Goal: Task Accomplishment & Management: Use online tool/utility

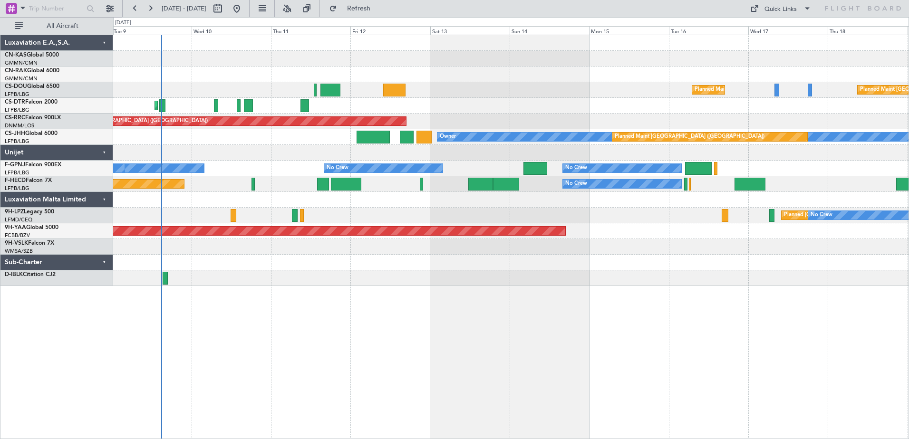
click at [409, 305] on div "Planned Maint [GEOGRAPHIC_DATA] ([GEOGRAPHIC_DATA]) Planned Maint [GEOGRAPHIC_D…" at bounding box center [511, 237] width 796 height 405
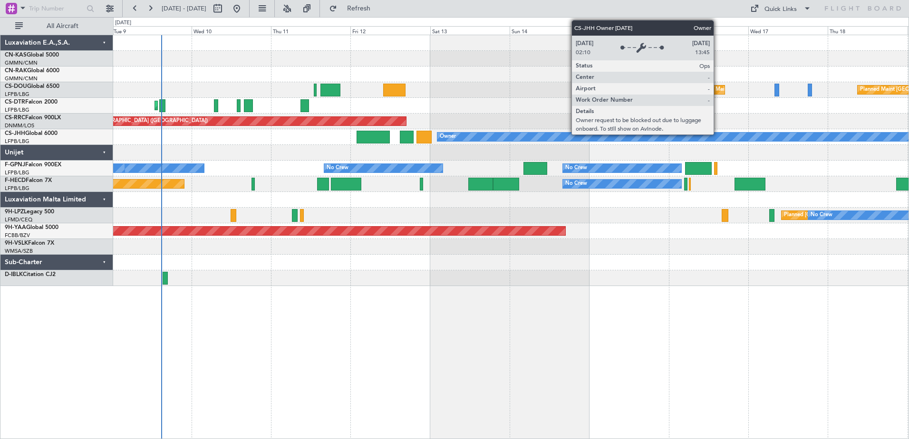
click at [718, 132] on div "Owner" at bounding box center [695, 137] width 516 height 10
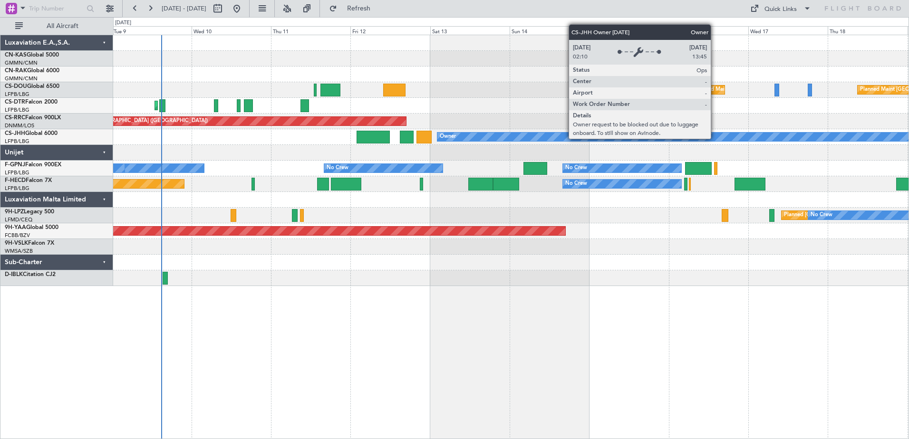
click at [715, 138] on div "Owner" at bounding box center [694, 137] width 515 height 9
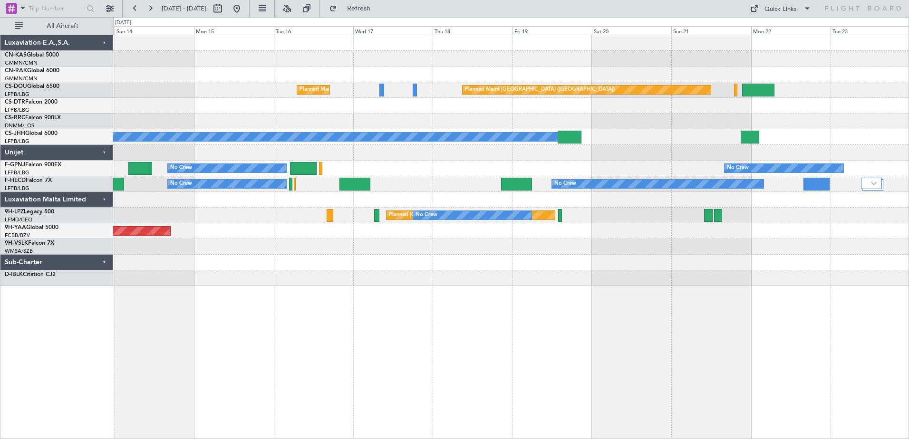
click at [371, 201] on div "Planned Maint [GEOGRAPHIC_DATA] ([GEOGRAPHIC_DATA]) Planned Maint [GEOGRAPHIC_D…" at bounding box center [510, 160] width 795 height 251
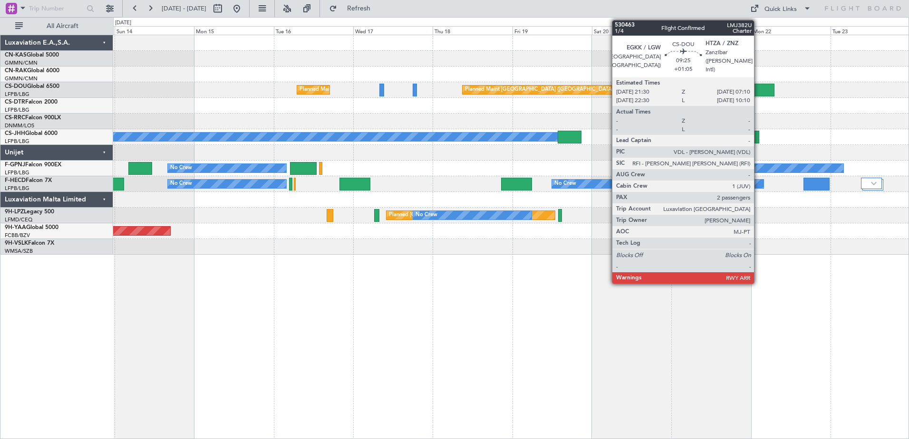
click at [758, 90] on div at bounding box center [758, 90] width 32 height 13
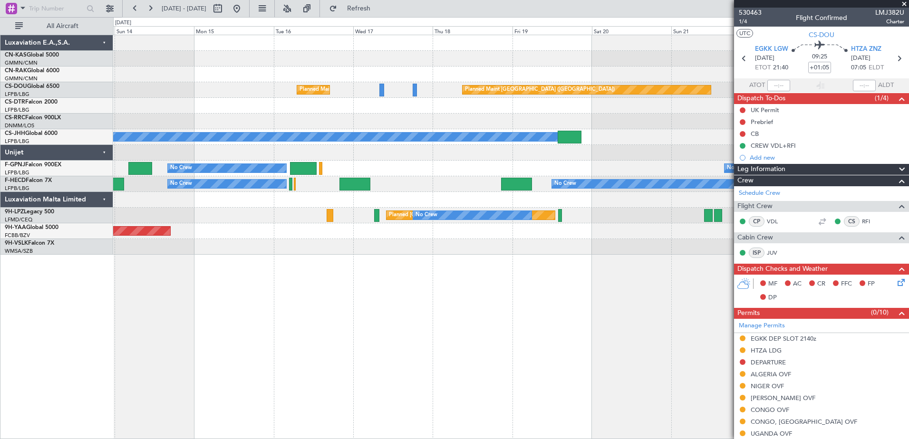
click at [904, 3] on span at bounding box center [905, 4] width 10 height 9
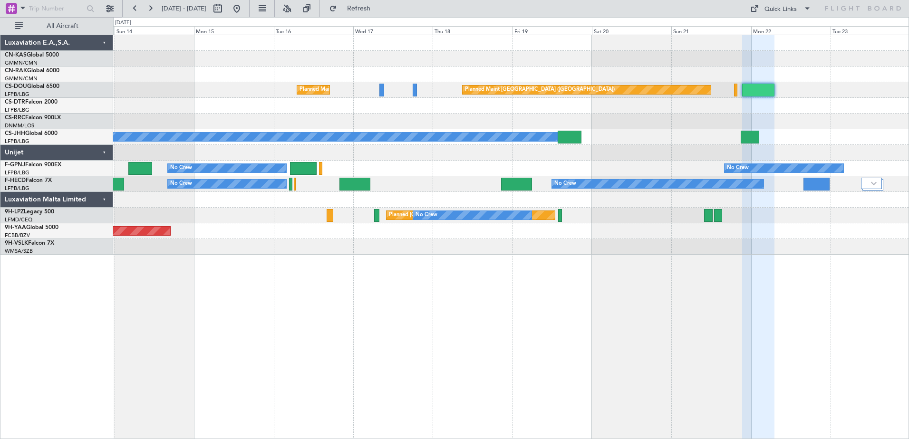
type input "0"
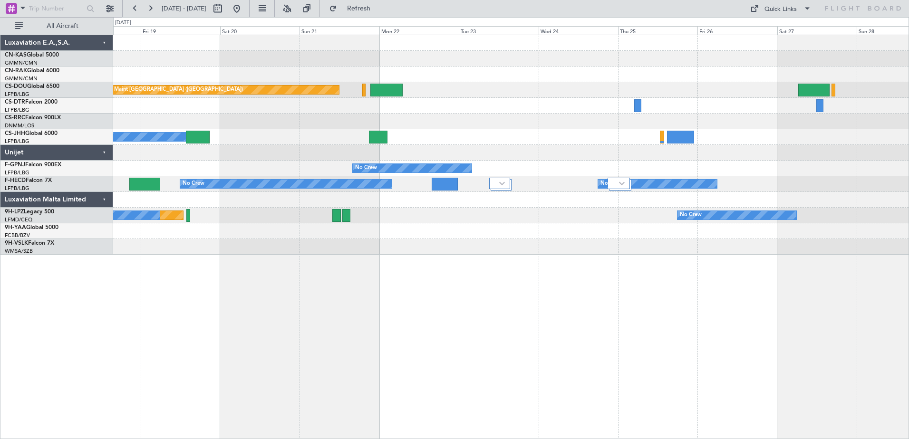
click at [293, 363] on div "Planned Maint [GEOGRAPHIC_DATA] ([GEOGRAPHIC_DATA]) Planned Maint [GEOGRAPHIC_D…" at bounding box center [511, 237] width 796 height 405
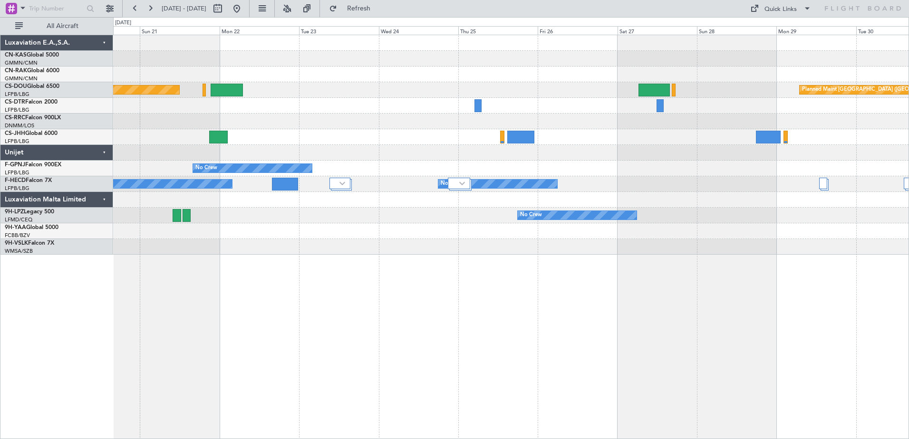
click at [577, 141] on div "Planned Maint [GEOGRAPHIC_DATA] ([GEOGRAPHIC_DATA]) Planned Maint [GEOGRAPHIC_D…" at bounding box center [510, 145] width 795 height 220
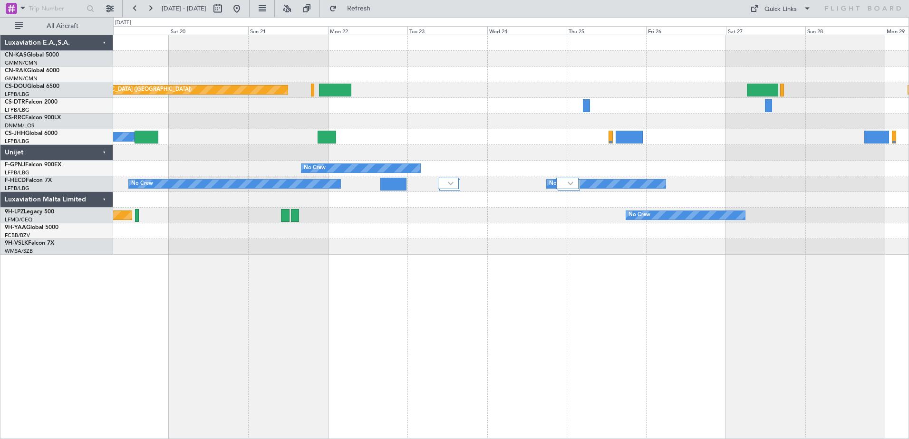
click at [435, 286] on div "Planned Maint [GEOGRAPHIC_DATA] ([GEOGRAPHIC_DATA]) Planned Maint [GEOGRAPHIC_D…" at bounding box center [511, 237] width 796 height 405
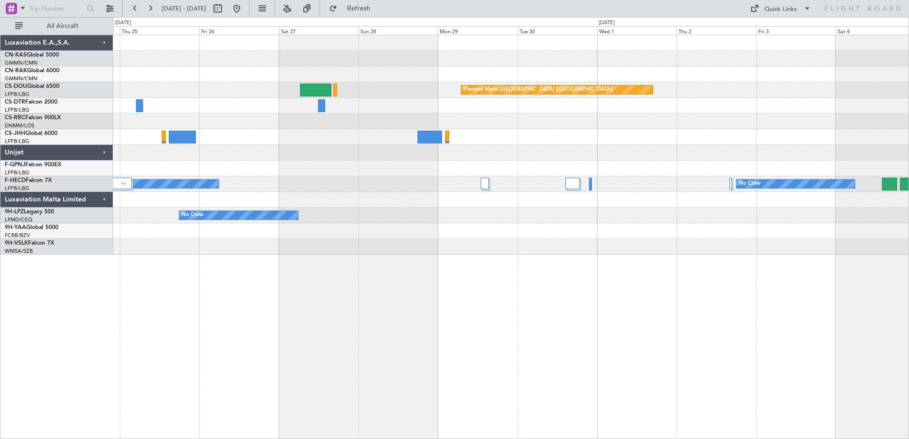
click at [224, 372] on div "Planned Maint [GEOGRAPHIC_DATA] ([GEOGRAPHIC_DATA]) Planned Maint [GEOGRAPHIC_D…" at bounding box center [511, 237] width 796 height 405
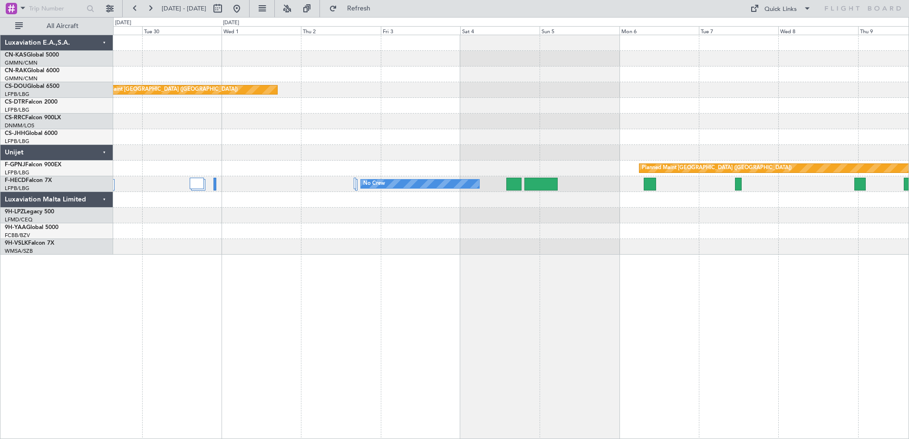
click at [268, 300] on div "Planned Maint [GEOGRAPHIC_DATA] ([GEOGRAPHIC_DATA]) Planned Maint [GEOGRAPHIC_D…" at bounding box center [511, 237] width 796 height 405
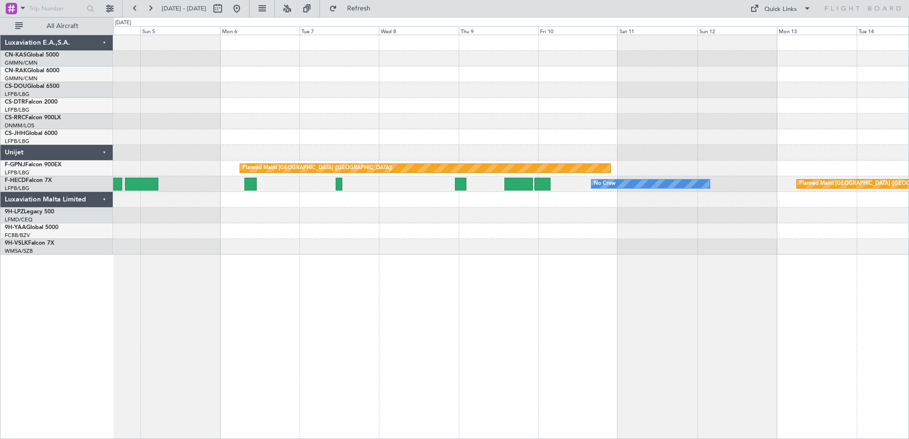
click at [407, 306] on div "Planned Maint [GEOGRAPHIC_DATA] ([GEOGRAPHIC_DATA]) No Crew Planned Maint [GEOG…" at bounding box center [511, 237] width 796 height 405
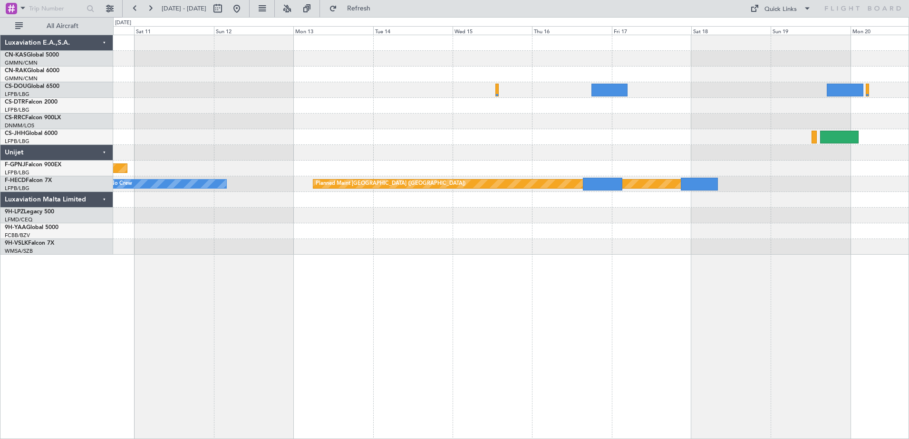
click at [151, 320] on div "Planned Maint [GEOGRAPHIC_DATA] ([GEOGRAPHIC_DATA]) No Crew Planned Maint [GEOG…" at bounding box center [511, 237] width 796 height 405
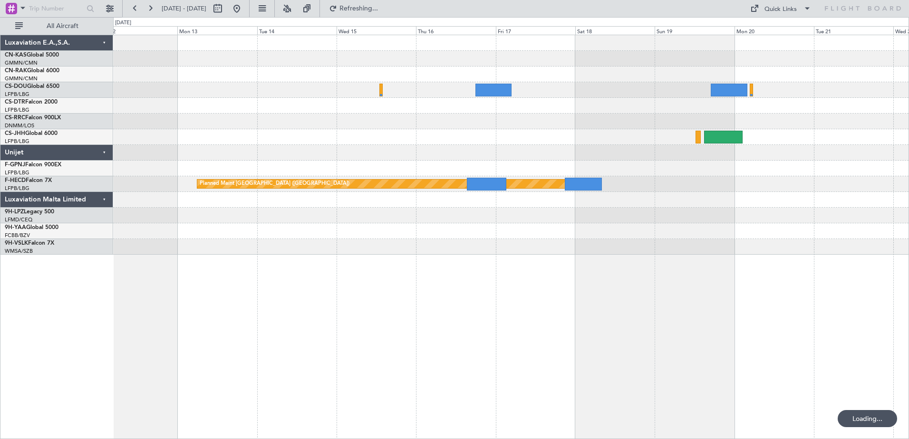
click at [601, 261] on div "Planned Maint [GEOGRAPHIC_DATA] ([GEOGRAPHIC_DATA]) Planned Maint [GEOGRAPHIC_D…" at bounding box center [511, 237] width 796 height 405
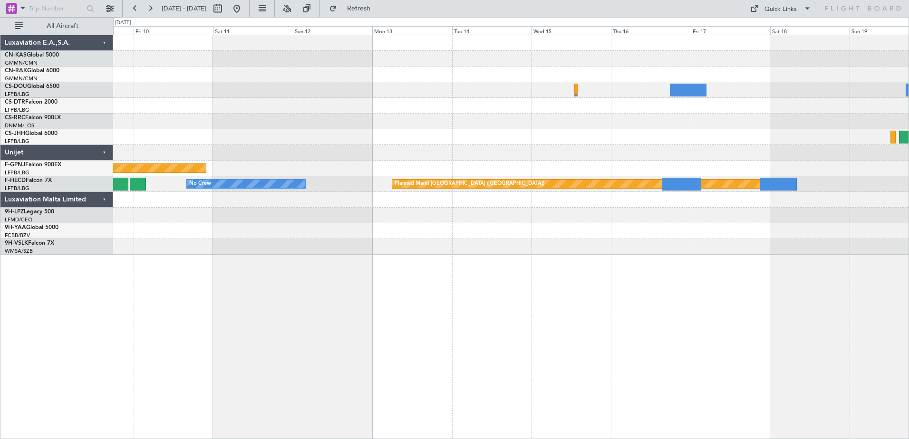
click at [408, 308] on div "Planned Maint [GEOGRAPHIC_DATA] ([GEOGRAPHIC_DATA]) No Crew Planned Maint [GEOG…" at bounding box center [511, 237] width 796 height 405
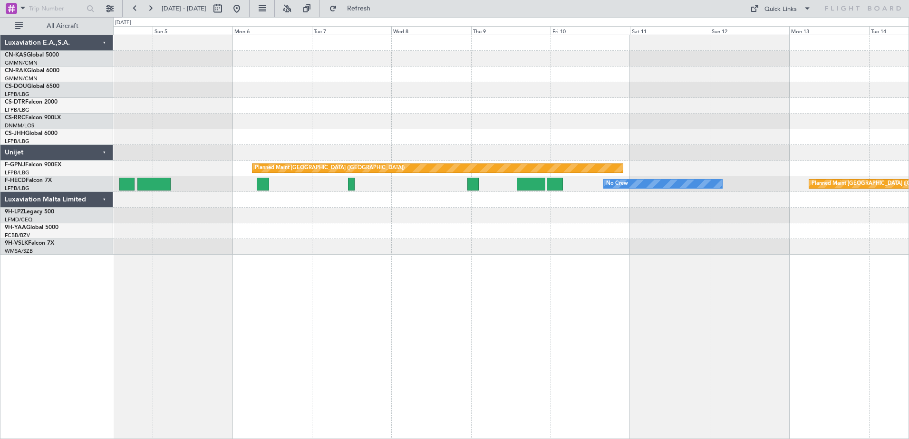
click at [676, 270] on div "Planned Maint [GEOGRAPHIC_DATA] ([GEOGRAPHIC_DATA]) No Crew Planned Maint [GEOG…" at bounding box center [511, 237] width 796 height 405
click at [579, 230] on div "Planned Maint [GEOGRAPHIC_DATA] ([GEOGRAPHIC_DATA]) No Crew Planned Maint [GEOG…" at bounding box center [511, 237] width 796 height 405
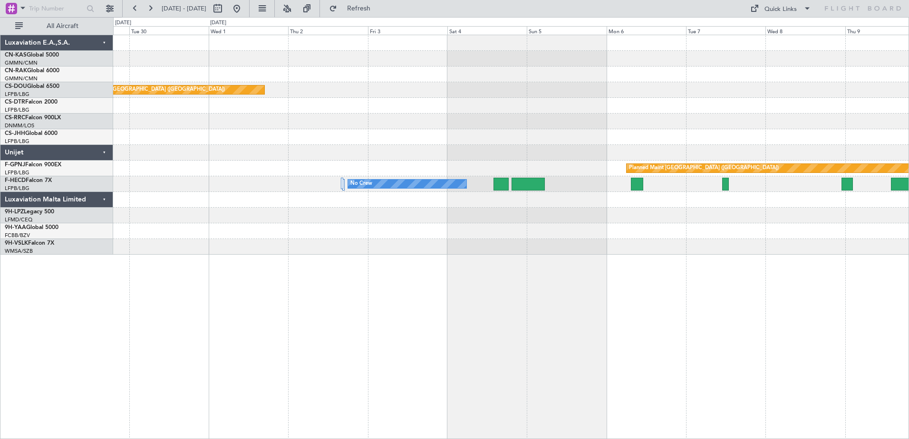
click at [478, 249] on div "Planned Maint [GEOGRAPHIC_DATA] ([GEOGRAPHIC_DATA]) Planned Maint [GEOGRAPHIC_D…" at bounding box center [511, 237] width 796 height 405
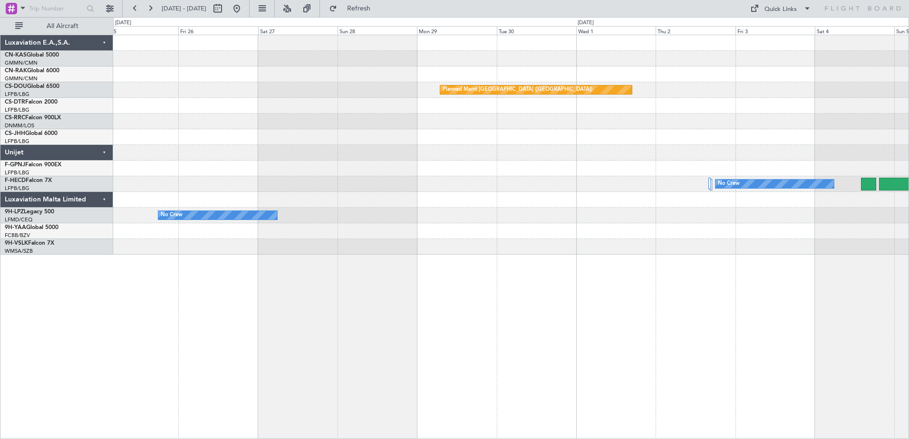
click at [503, 224] on div at bounding box center [510, 231] width 795 height 16
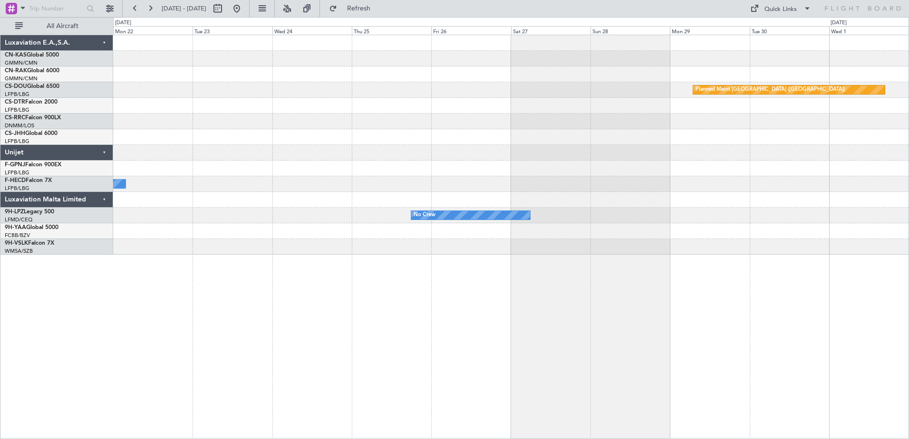
click at [659, 223] on div "Planned Maint [GEOGRAPHIC_DATA] ([GEOGRAPHIC_DATA]) Owner No Crew No Crew No Cr…" at bounding box center [510, 145] width 795 height 220
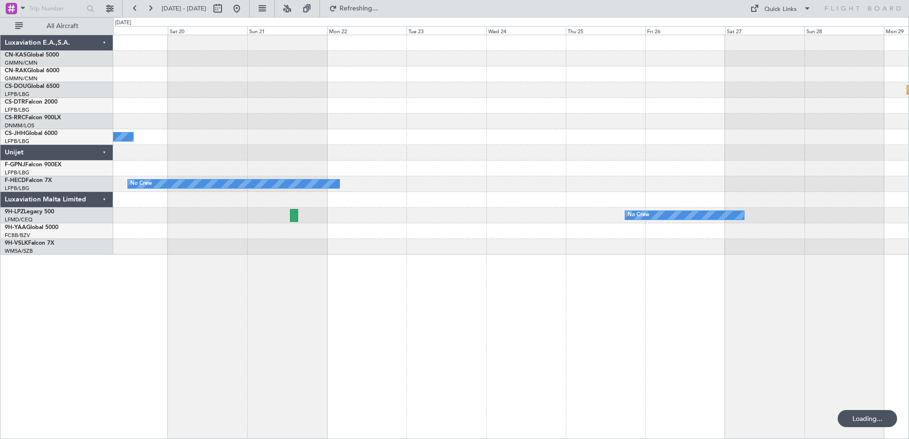
click at [697, 276] on div "Planned Maint [GEOGRAPHIC_DATA] ([GEOGRAPHIC_DATA]) Owner Planned Maint [GEOGRA…" at bounding box center [511, 237] width 796 height 405
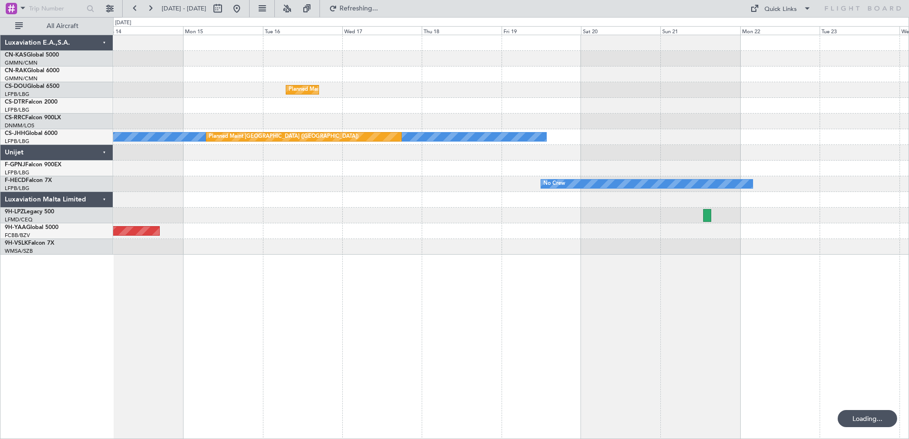
click at [625, 238] on div "Planned Maint [GEOGRAPHIC_DATA] ([GEOGRAPHIC_DATA]) Planned Maint [GEOGRAPHIC_D…" at bounding box center [511, 237] width 796 height 405
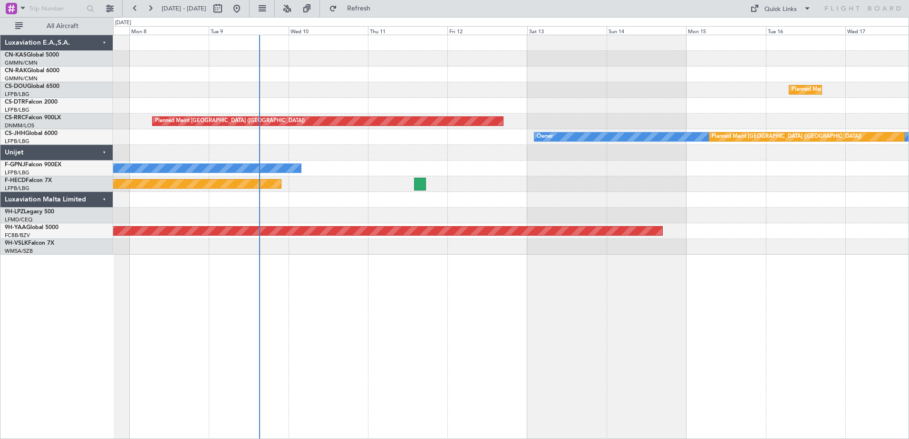
click at [662, 284] on div "Planned Maint [GEOGRAPHIC_DATA] ([GEOGRAPHIC_DATA]) Planned Maint [GEOGRAPHIC_D…" at bounding box center [511, 237] width 796 height 405
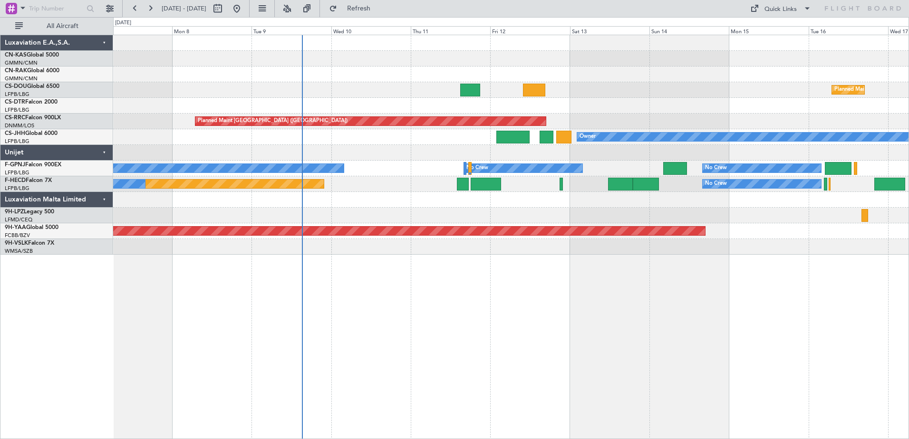
click at [385, 380] on div "Planned Maint [GEOGRAPHIC_DATA] ([GEOGRAPHIC_DATA]) Planned Maint [GEOGRAPHIC_D…" at bounding box center [511, 237] width 796 height 405
